Goal: Entertainment & Leisure: Browse casually

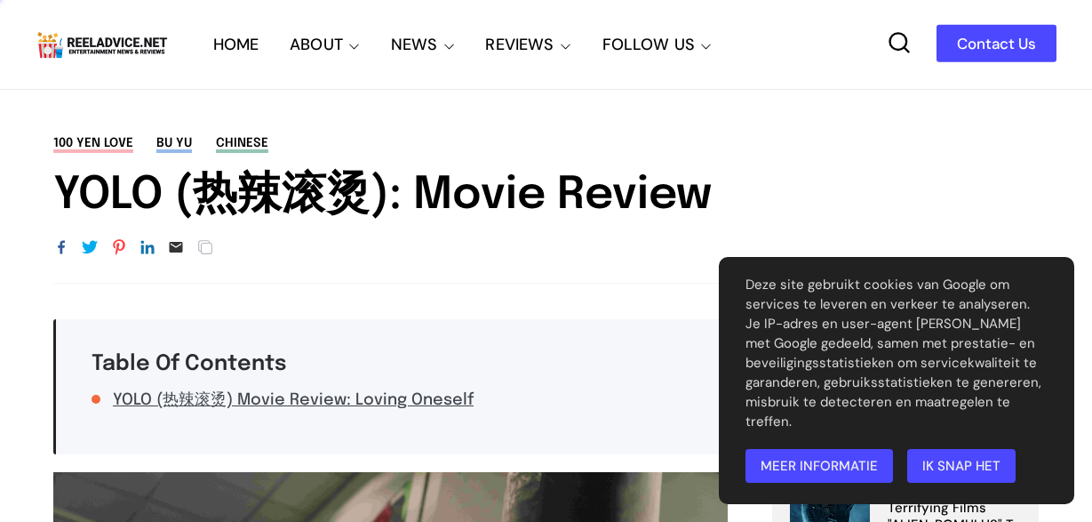
click at [943, 467] on link "Ik snap het" at bounding box center [961, 466] width 108 height 34
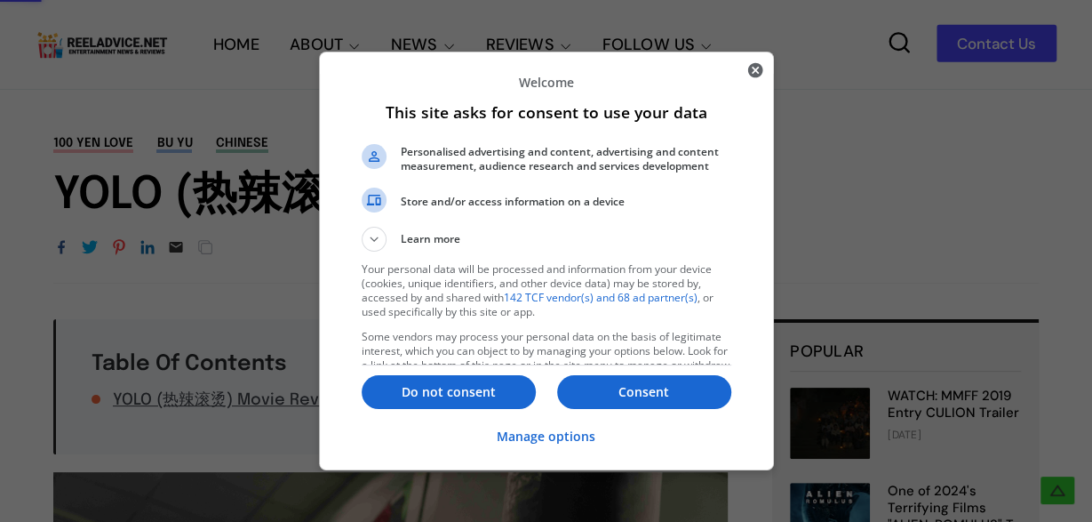
scroll to position [370, 0]
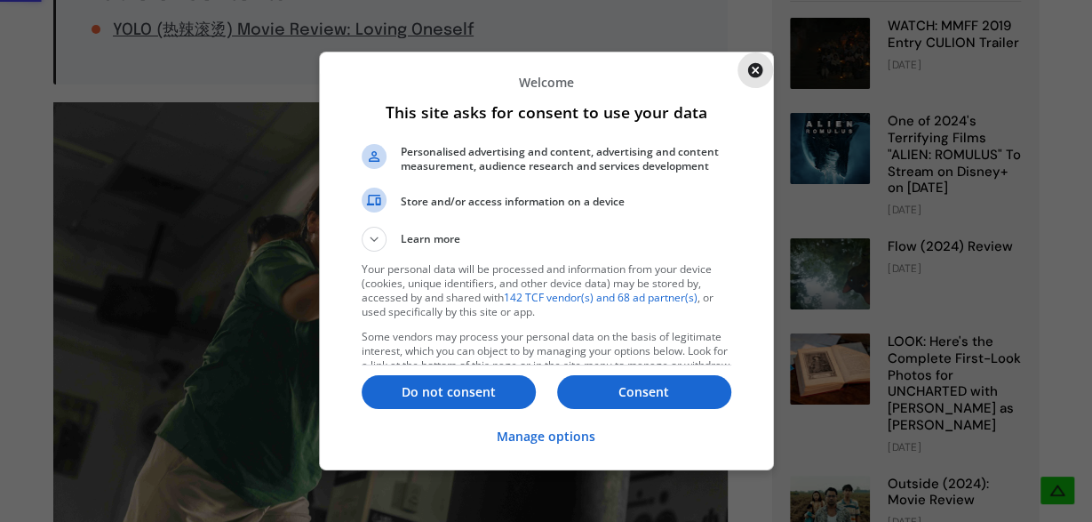
click at [758, 68] on icon "Close" at bounding box center [756, 70] width 18 height 18
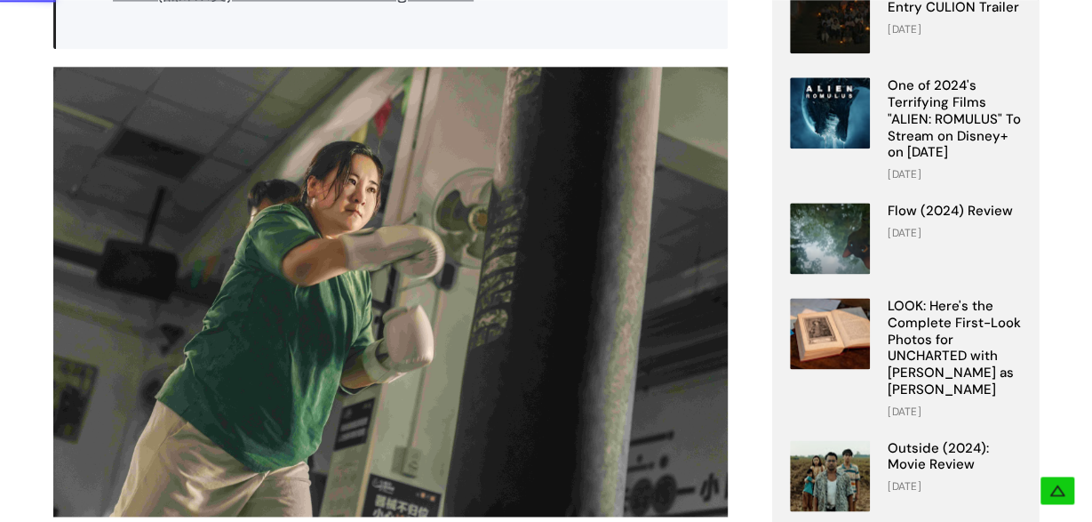
scroll to position [391, 0]
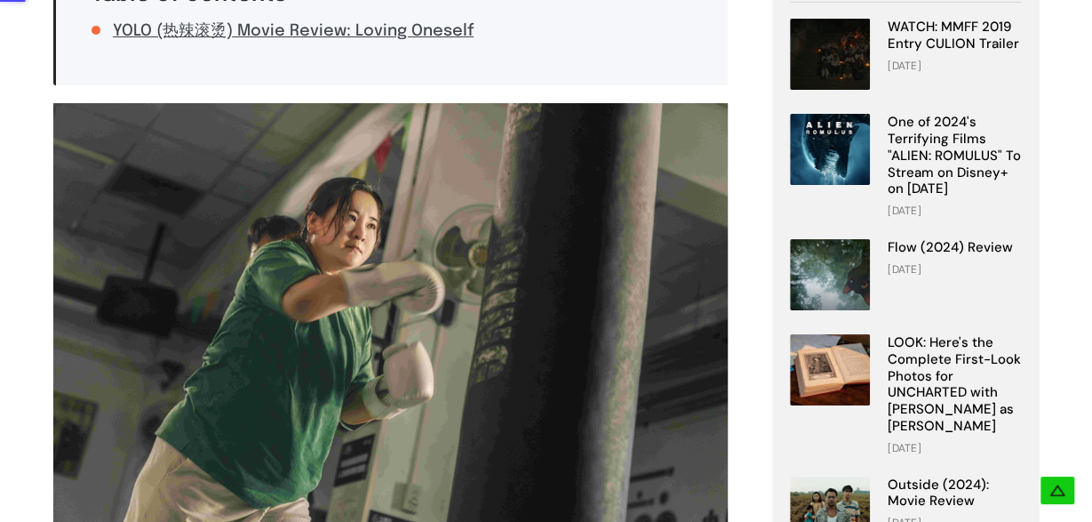
click at [572, 225] on img at bounding box center [390, 328] width 675 height 450
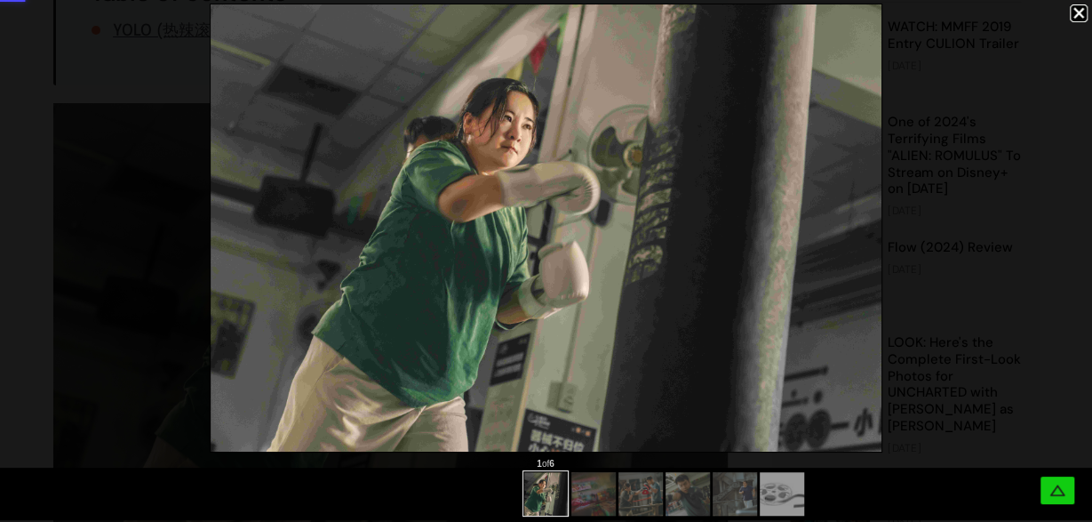
click at [596, 485] on div at bounding box center [665, 492] width 283 height 48
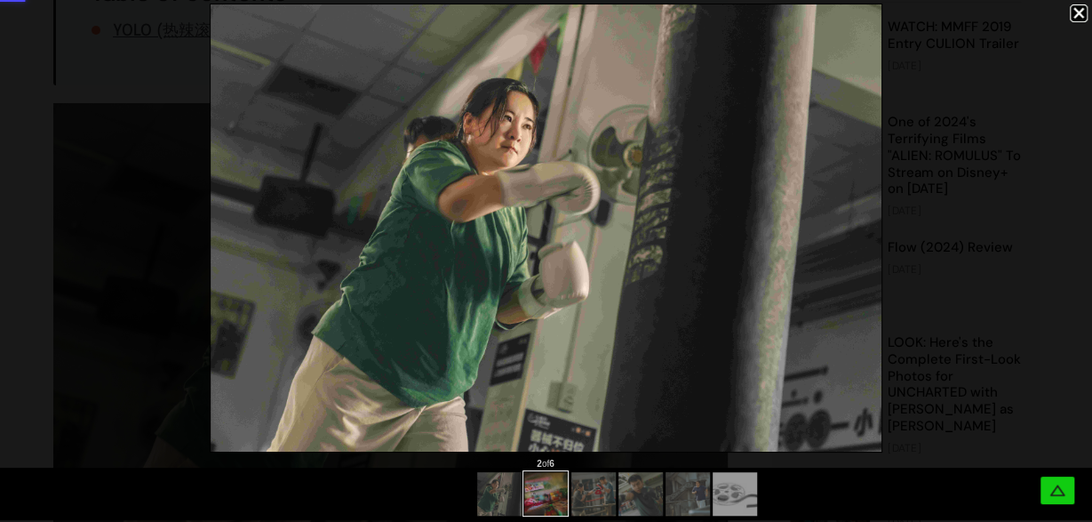
click at [595, 499] on div at bounding box center [593, 494] width 18 height 18
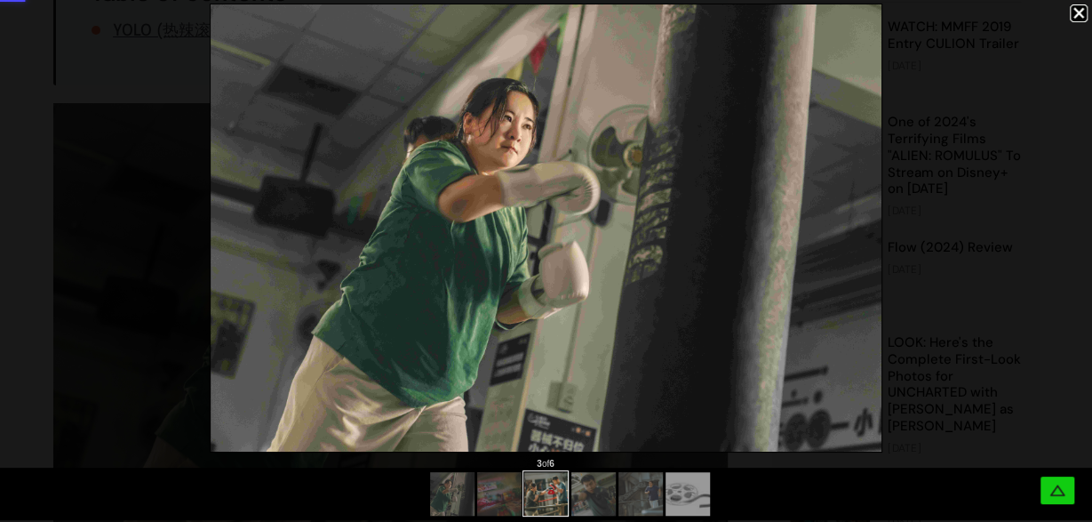
click at [599, 495] on div at bounding box center [593, 494] width 18 height 18
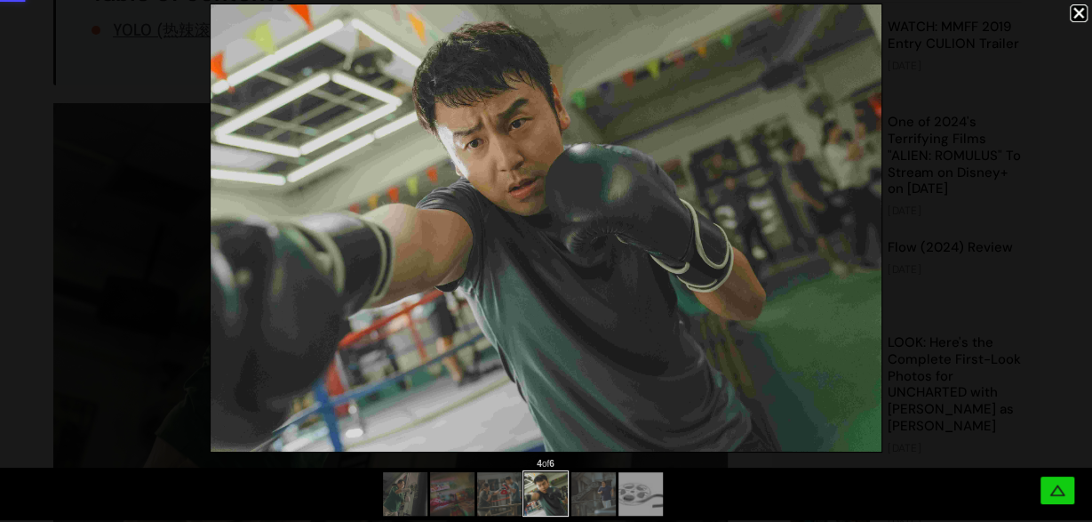
click at [500, 495] on div at bounding box center [501, 494] width 18 height 18
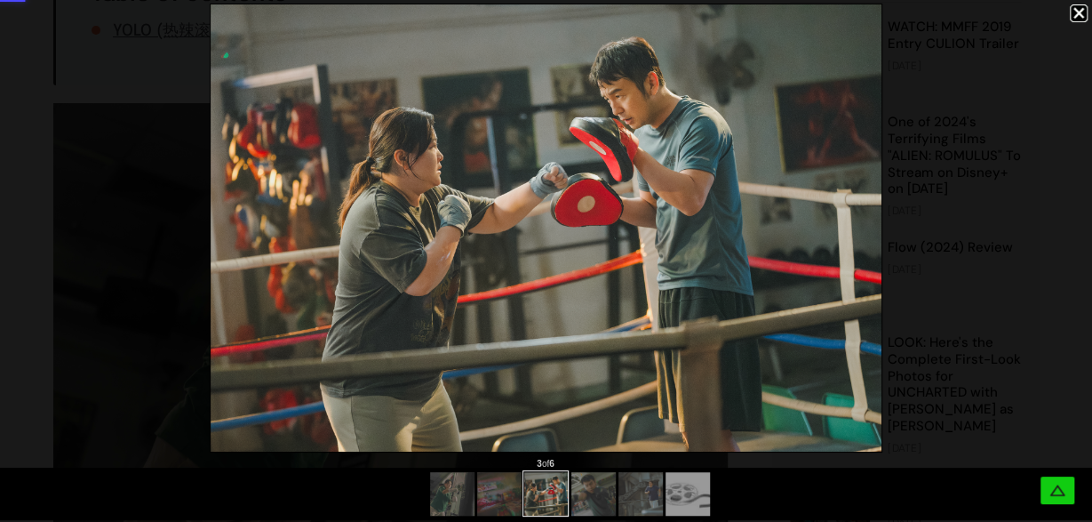
click at [458, 499] on div at bounding box center [546, 494] width 1092 height 52
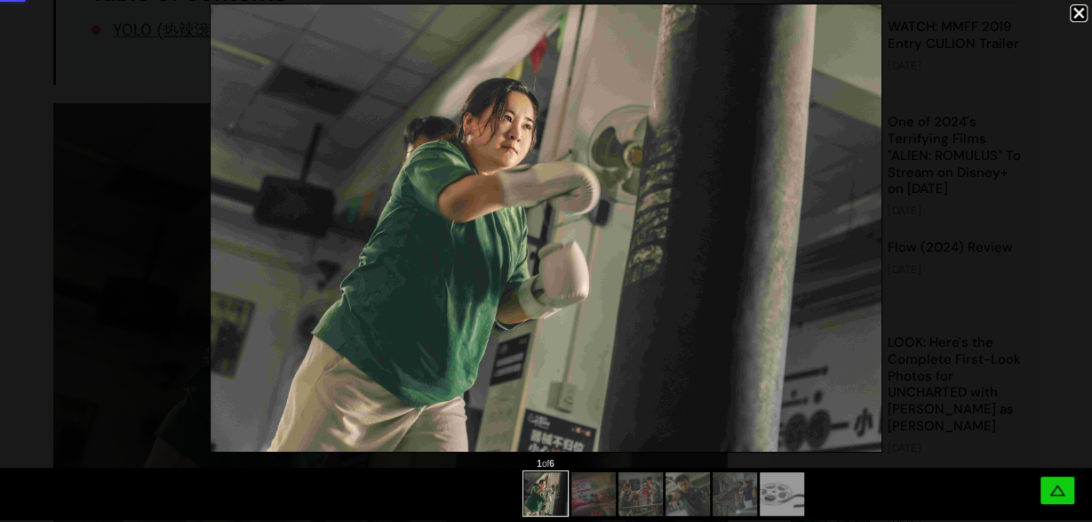
click at [584, 490] on div at bounding box center [593, 494] width 18 height 18
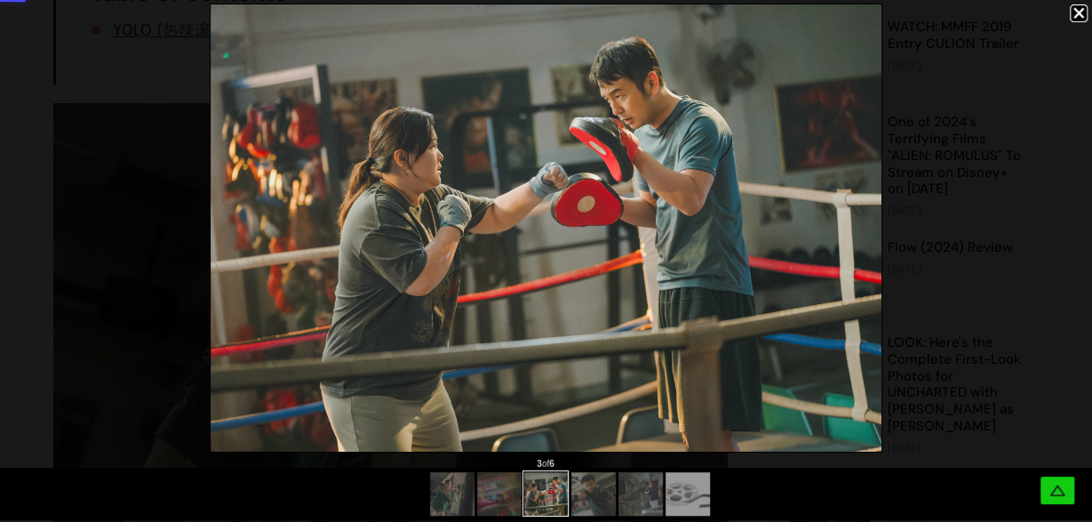
click at [396, 129] on div at bounding box center [546, 228] width 1092 height 456
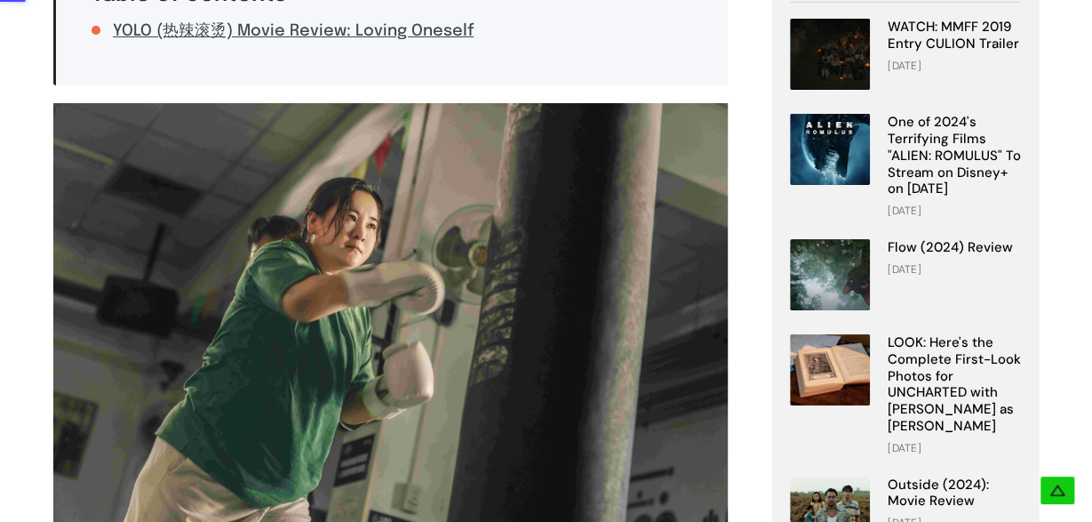
click at [476, 219] on img at bounding box center [390, 328] width 675 height 450
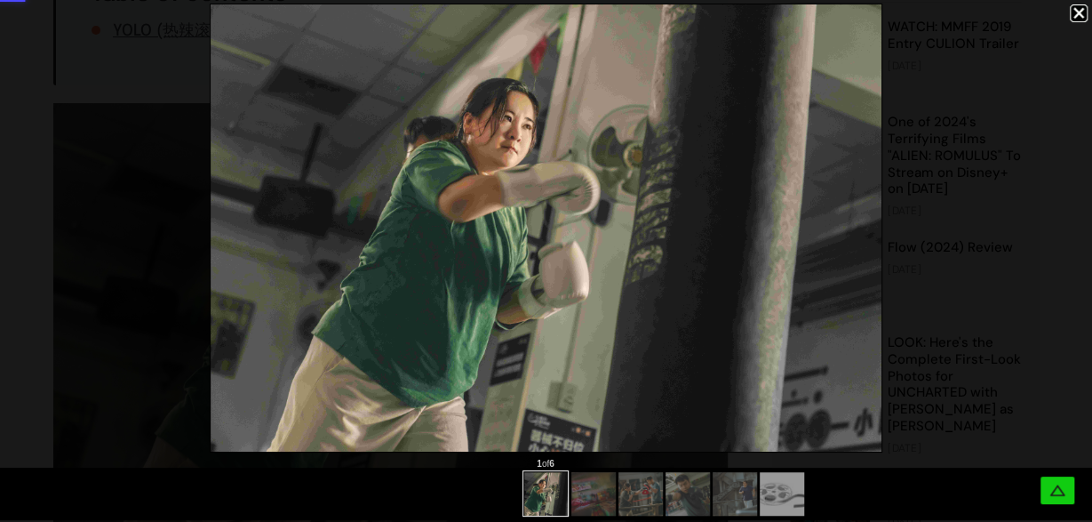
click at [596, 506] on div at bounding box center [665, 492] width 283 height 48
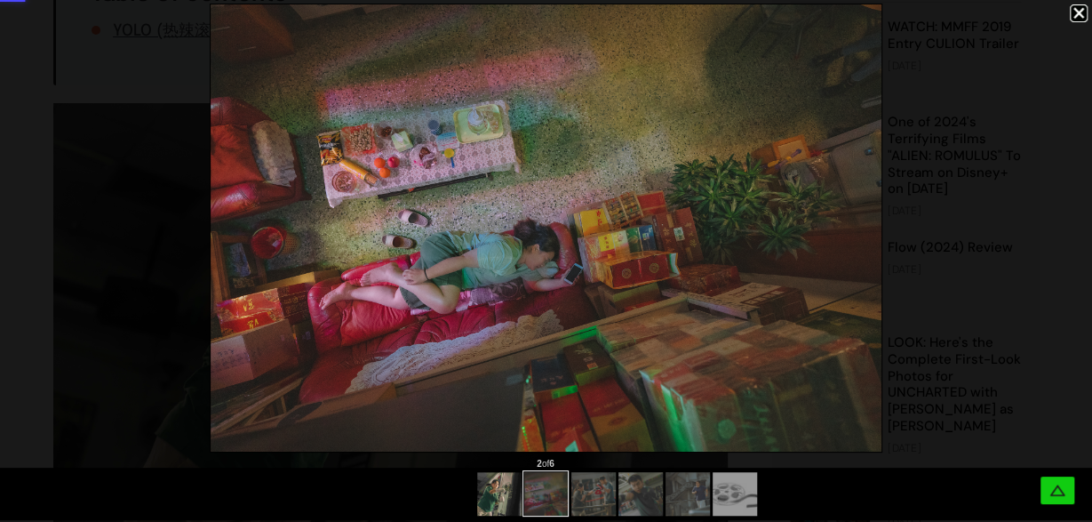
click at [505, 498] on div at bounding box center [546, 494] width 1092 height 52
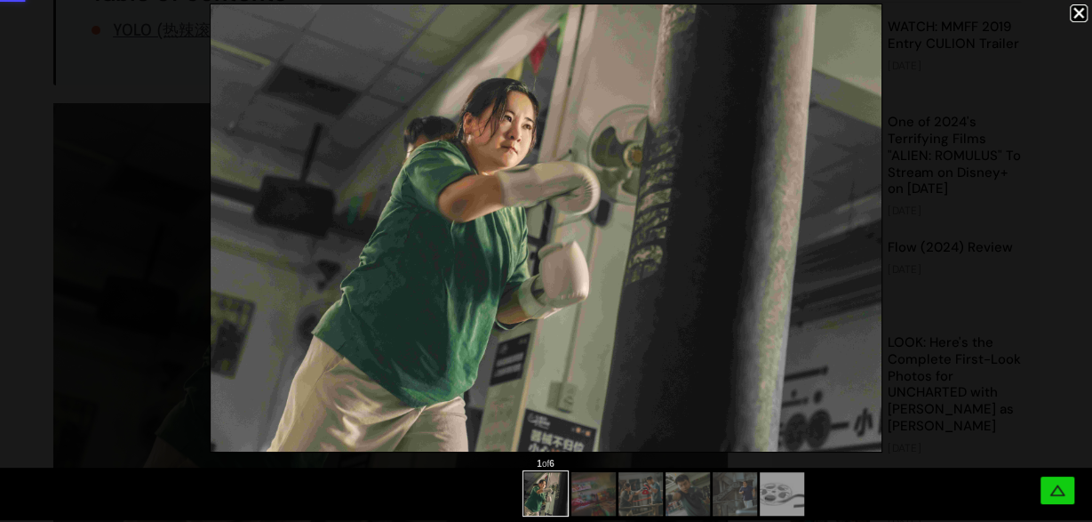
click at [640, 508] on div at bounding box center [665, 492] width 283 height 48
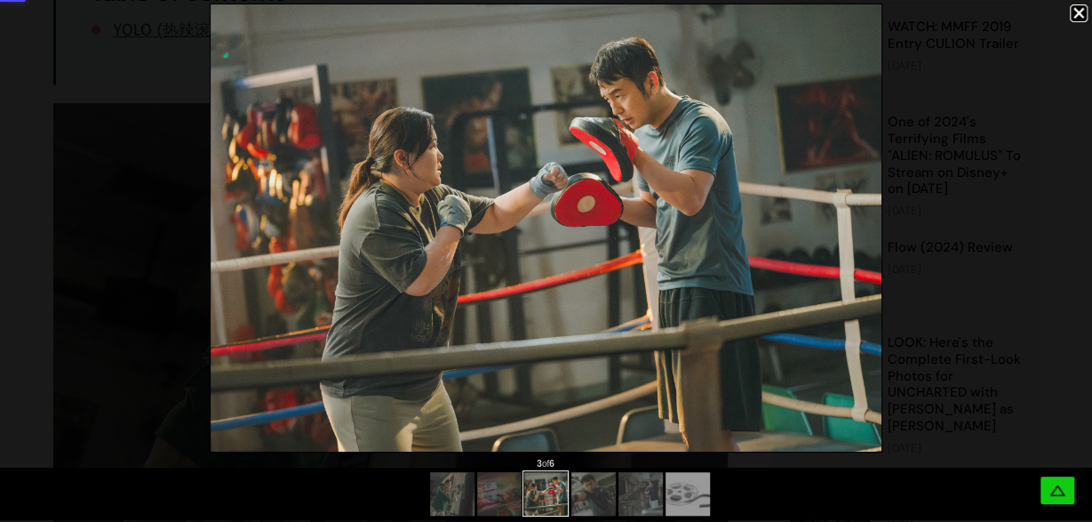
click at [595, 497] on div at bounding box center [593, 494] width 18 height 18
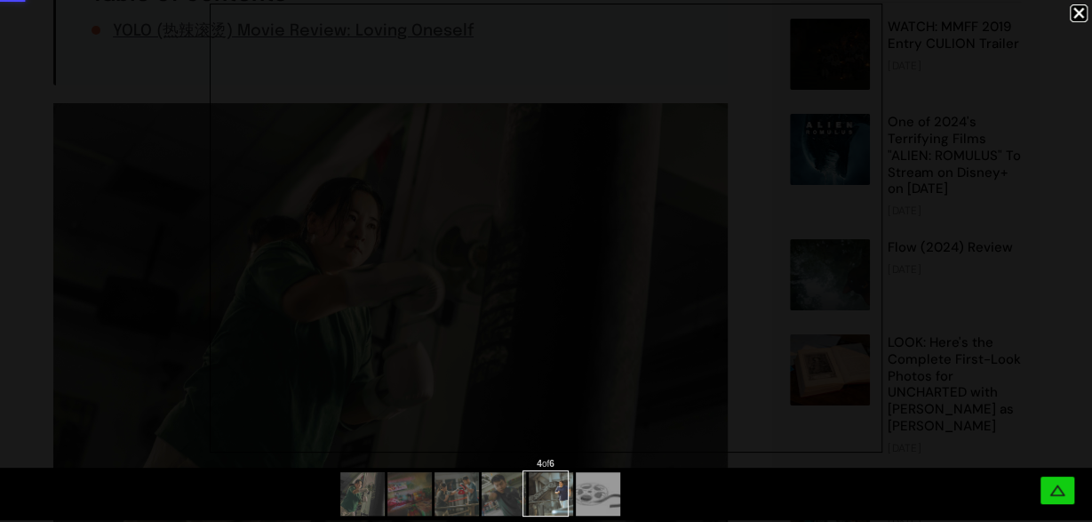
click at [605, 493] on div at bounding box center [481, 492] width 283 height 48
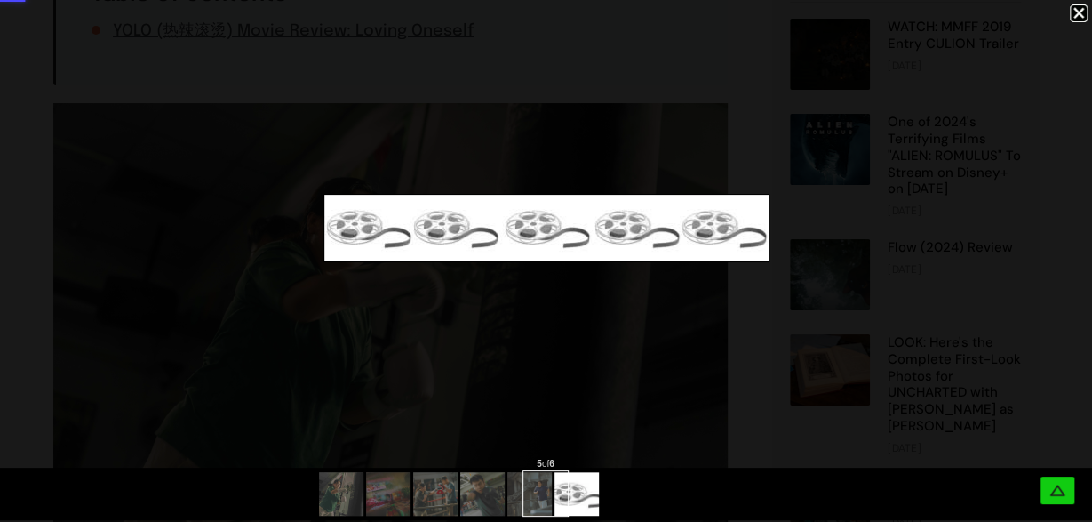
click at [599, 497] on div at bounding box center [546, 494] width 1092 height 52
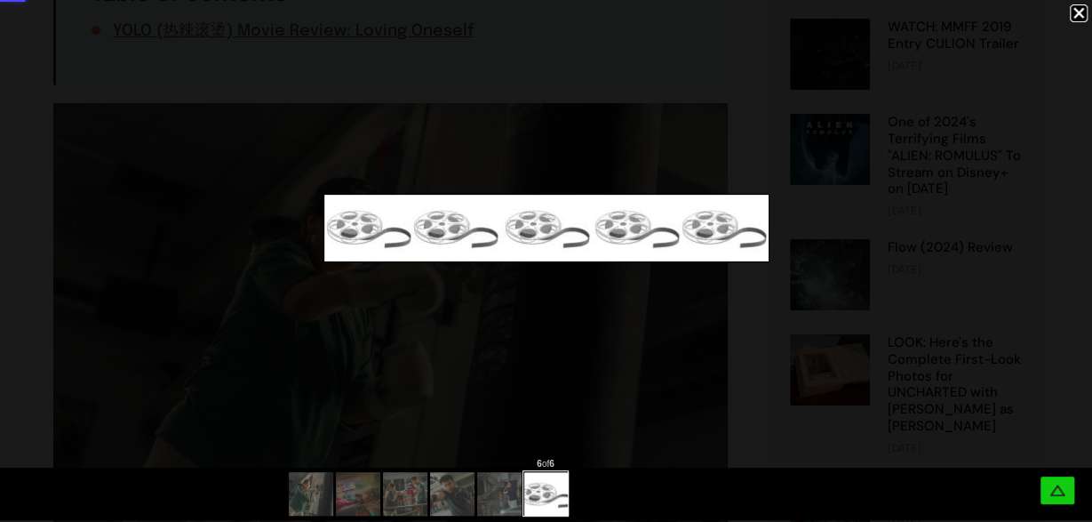
click at [410, 495] on div at bounding box center [546, 494] width 1092 height 52
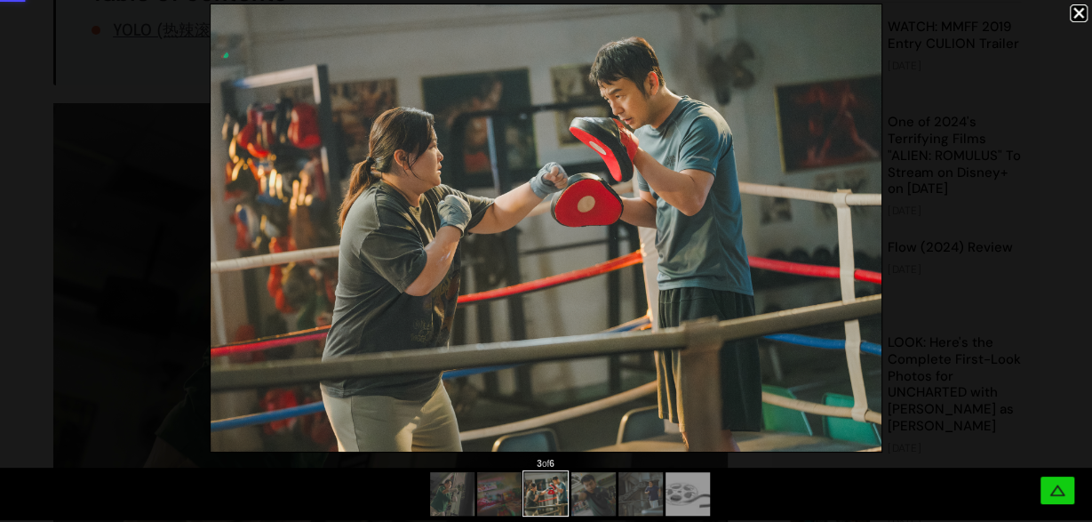
click at [495, 495] on div at bounding box center [501, 494] width 18 height 18
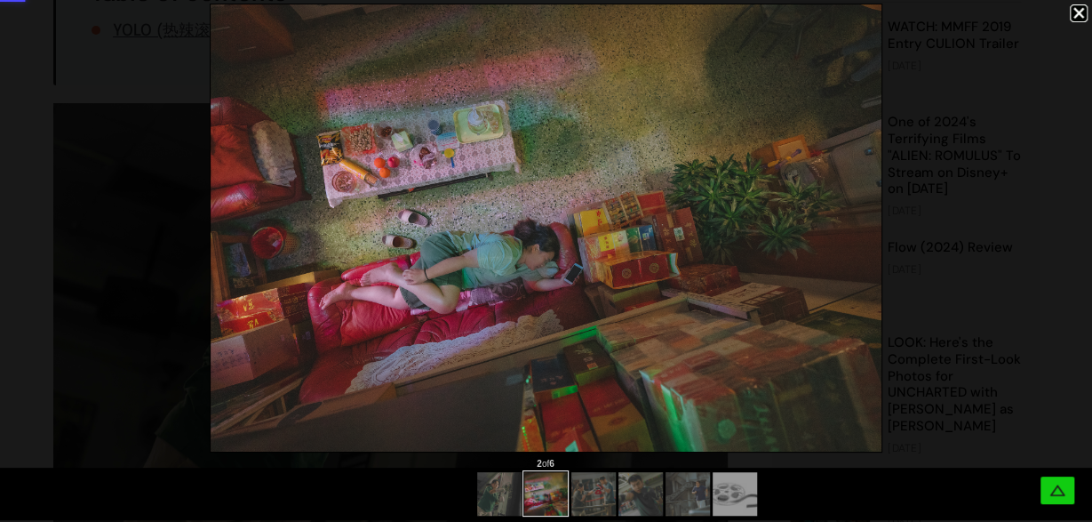
click at [1083, 12] on div at bounding box center [1079, 13] width 18 height 18
